Goal: Transaction & Acquisition: Purchase product/service

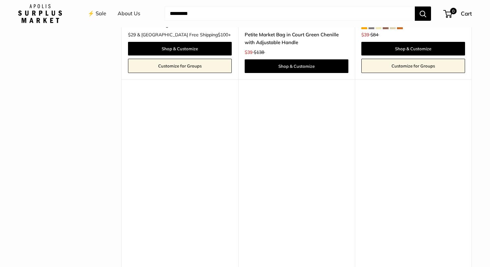
scroll to position [1697, 0]
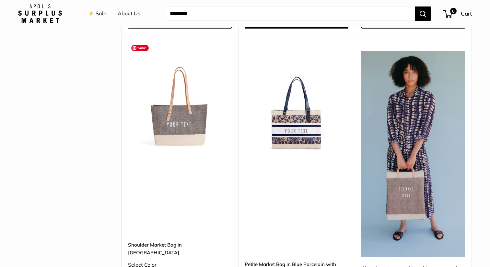
click at [0, 0] on img at bounding box center [0, 0] width 0 height 0
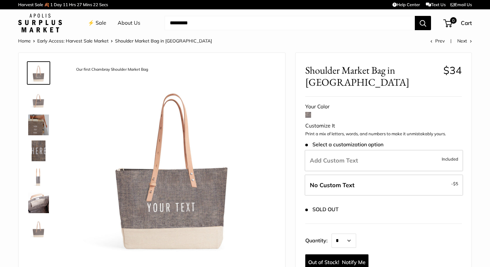
click at [38, 126] on img at bounding box center [38, 125] width 21 height 21
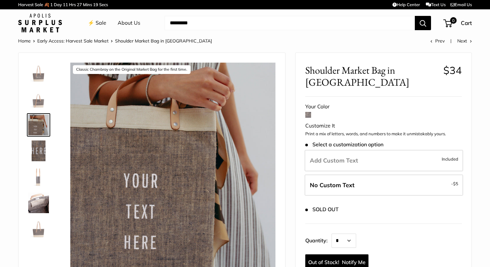
click at [39, 101] on img at bounding box center [38, 99] width 21 height 21
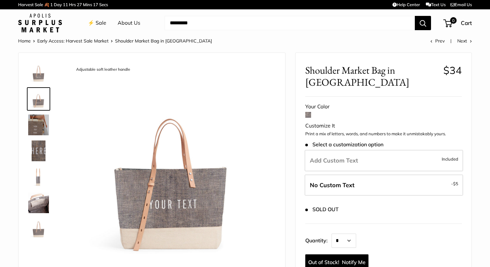
click at [39, 151] on img at bounding box center [38, 150] width 21 height 21
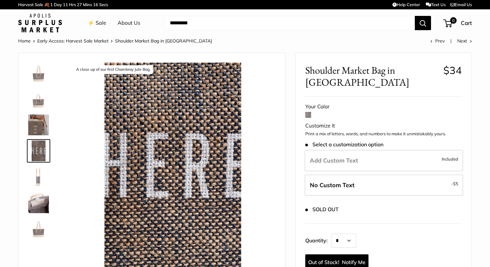
click at [37, 198] on img at bounding box center [38, 202] width 21 height 21
